Goal: Task Accomplishment & Management: Use online tool/utility

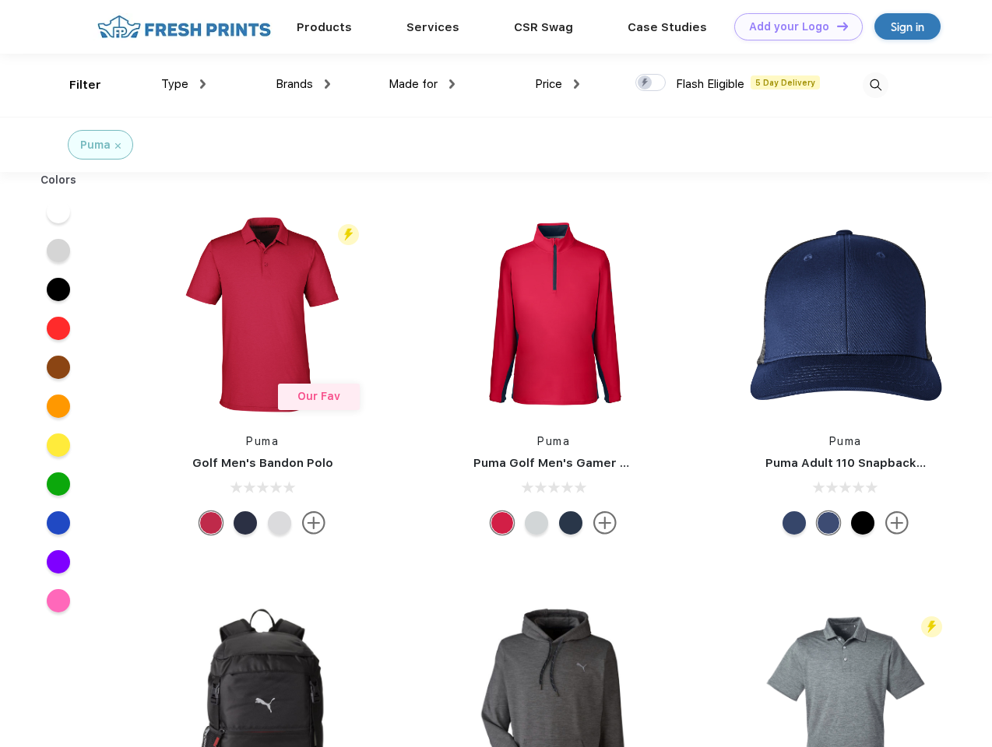
click at [792, 26] on link "Add your Logo Design Tool" at bounding box center [798, 26] width 128 height 27
click at [0, 0] on div "Design Tool" at bounding box center [0, 0] width 0 height 0
click at [835, 26] on link "Add your Logo Design Tool" at bounding box center [798, 26] width 128 height 27
click at [75, 85] on div "Filter" at bounding box center [85, 85] width 32 height 18
click at [184, 84] on span "Type" at bounding box center [174, 84] width 27 height 14
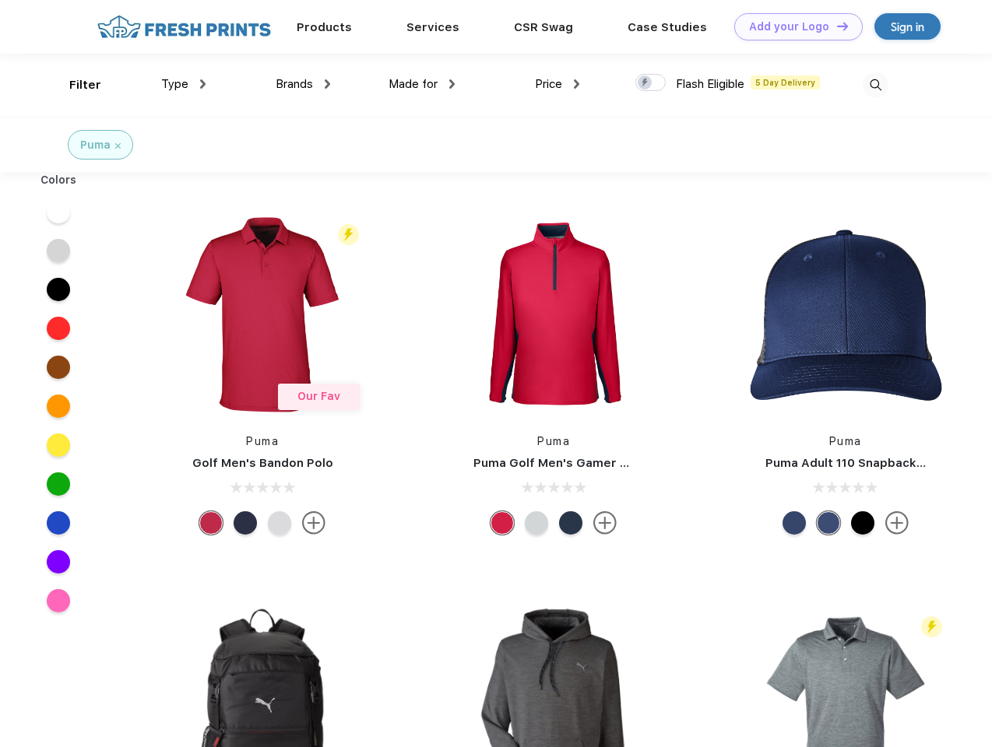
click at [303, 84] on span "Brands" at bounding box center [294, 84] width 37 height 14
click at [422, 84] on span "Made for" at bounding box center [412, 84] width 49 height 14
click at [557, 84] on span "Price" at bounding box center [548, 84] width 27 height 14
click at [651, 83] on div at bounding box center [650, 82] width 30 height 17
click at [645, 83] on input "checkbox" at bounding box center [640, 78] width 10 height 10
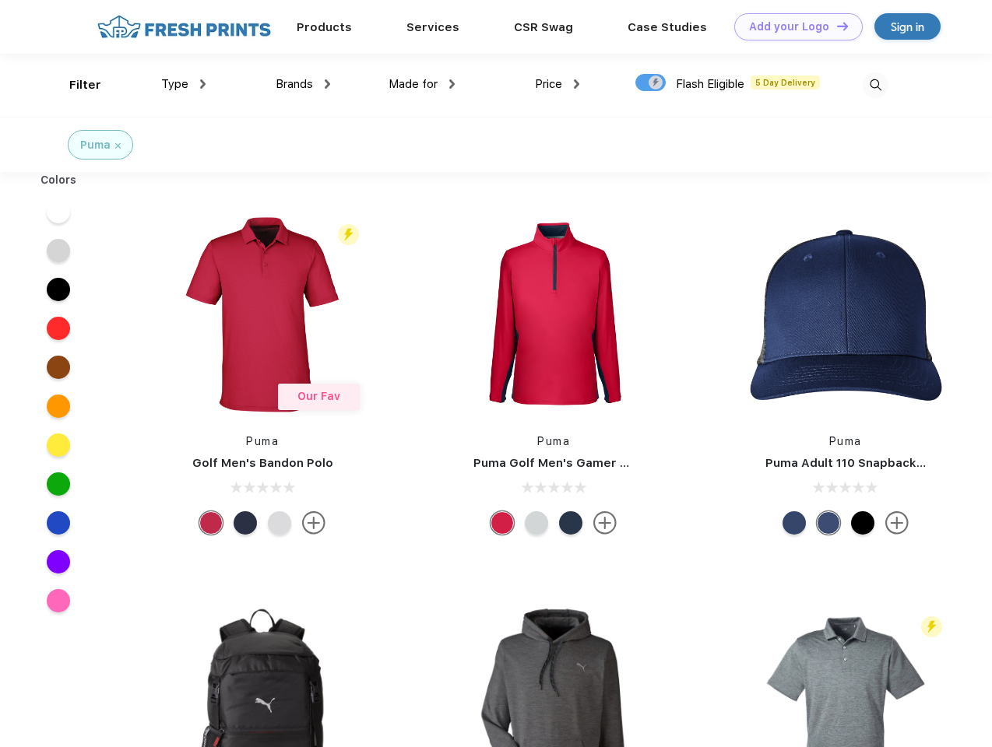
click at [875, 85] on img at bounding box center [875, 85] width 26 height 26
